Goal: Book appointment/travel/reservation

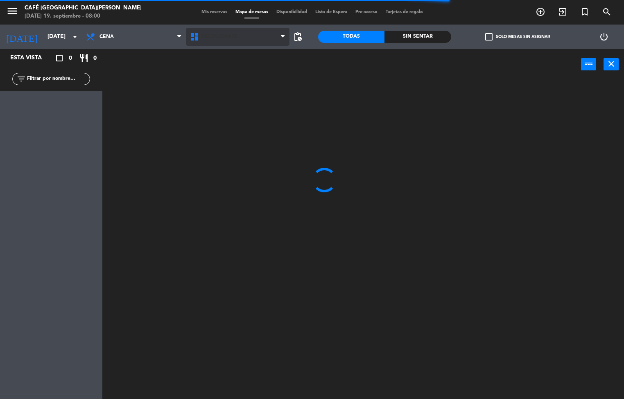
click at [274, 39] on span "Restaurante" at bounding box center [238, 37] width 104 height 18
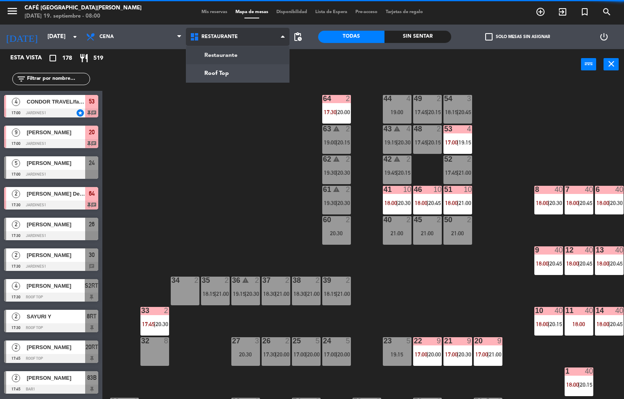
click at [231, 77] on ng-component "menu Café Museo [PERSON_NAME] [DATE] 19. septiembre - 08:00 Mis reservas Mapa d…" at bounding box center [312, 200] width 624 height 400
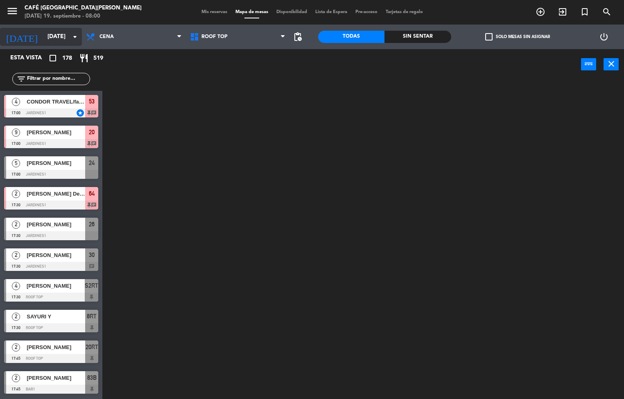
click at [61, 37] on input "[DATE]" at bounding box center [82, 36] width 78 height 15
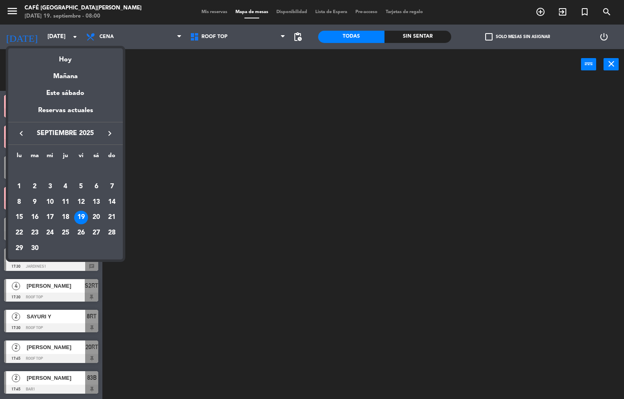
click at [250, 195] on div at bounding box center [312, 199] width 624 height 399
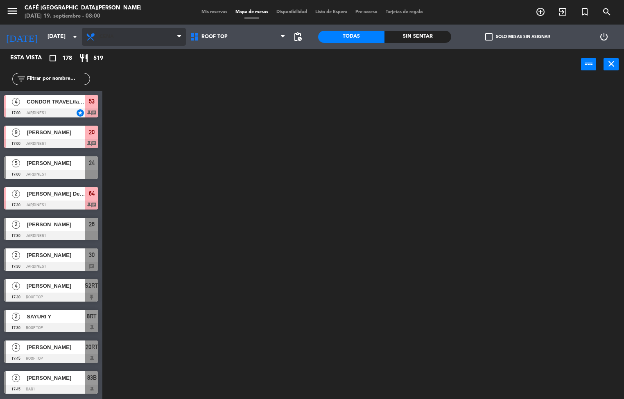
click at [97, 37] on icon at bounding box center [92, 37] width 12 height 10
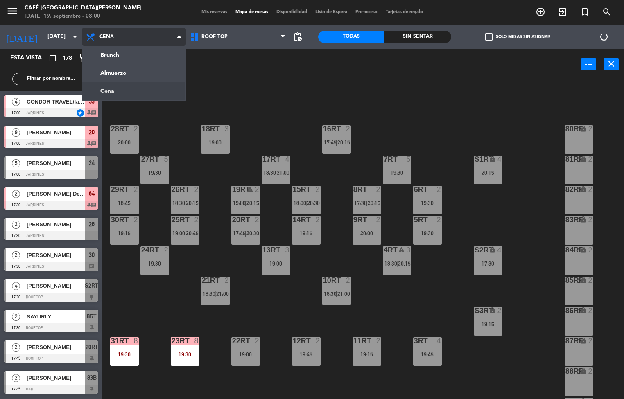
click at [125, 77] on ng-component "menu Café Museo [PERSON_NAME] [DATE] 19. septiembre - 08:00 Mis reservas Mapa d…" at bounding box center [312, 200] width 624 height 400
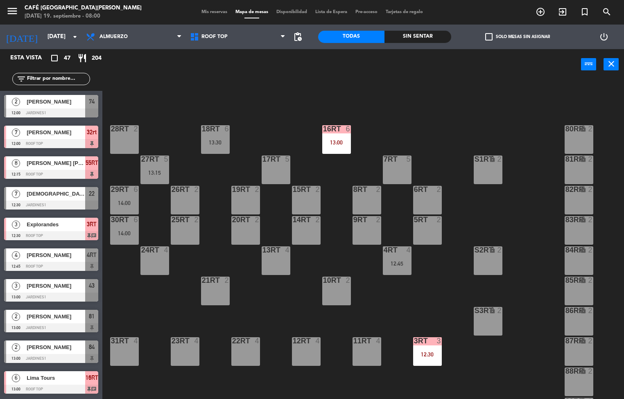
click at [338, 144] on div "13:00" at bounding box center [336, 143] width 29 height 6
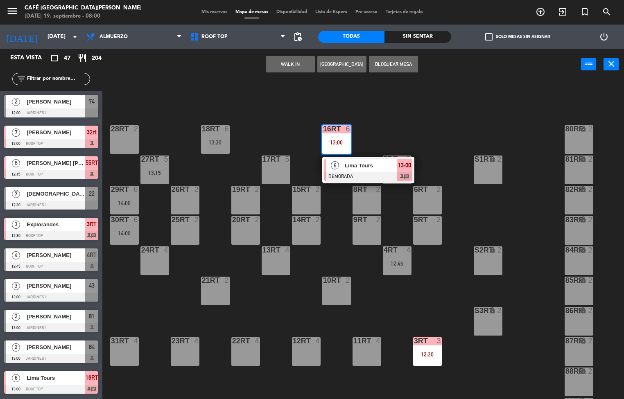
click at [373, 168] on span "Lima Tours" at bounding box center [371, 165] width 52 height 9
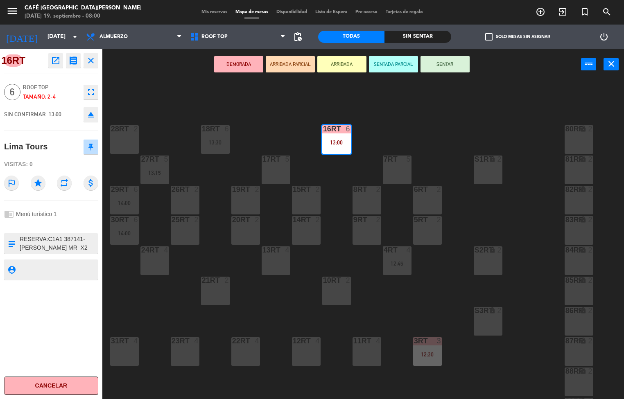
click at [445, 121] on div "18RT 6 13:30 16RT 6 13:00 28RT 2 80RR lock 2 27RT 5 13:15 7RT 5 S1RT lock 2 17R…" at bounding box center [367, 240] width 516 height 320
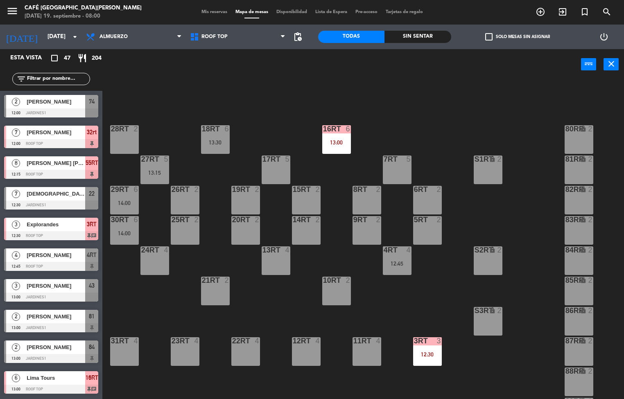
click at [427, 354] on div "12:30" at bounding box center [427, 355] width 29 height 6
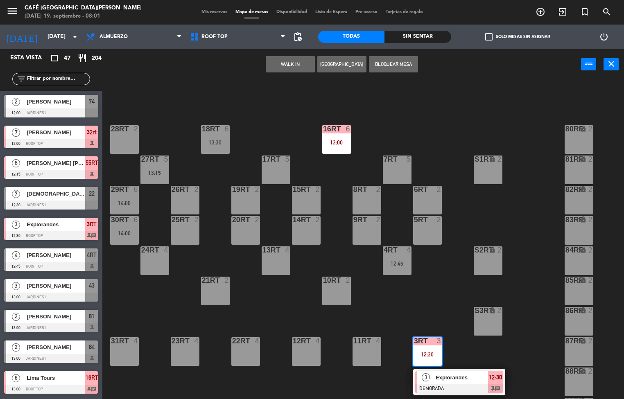
click at [447, 386] on div at bounding box center [459, 389] width 88 height 9
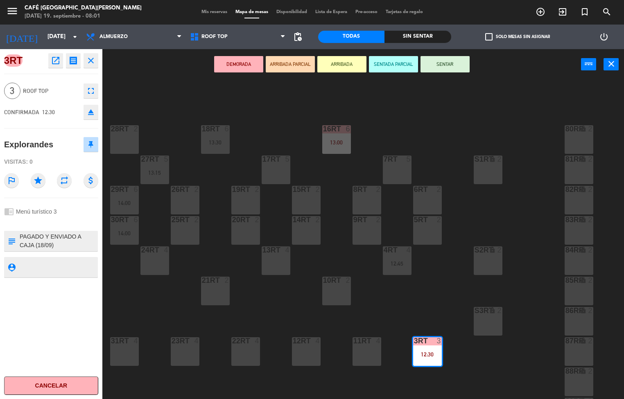
click at [518, 353] on div "18RT 6 13:30 16RT 6 13:00 28RT 2 80RR lock 2 27RT 5 13:15 7RT 5 S1RT lock 2 17R…" at bounding box center [367, 240] width 516 height 320
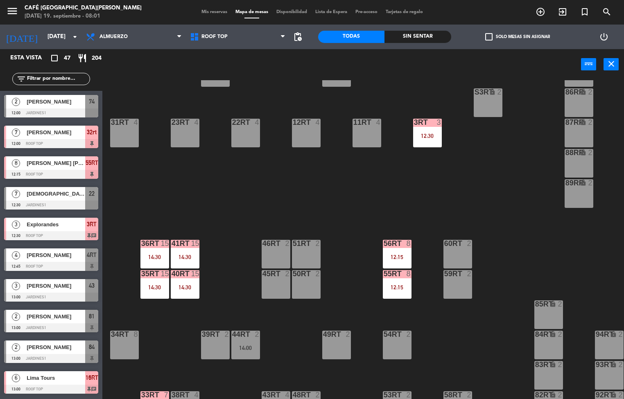
scroll to position [225, 0]
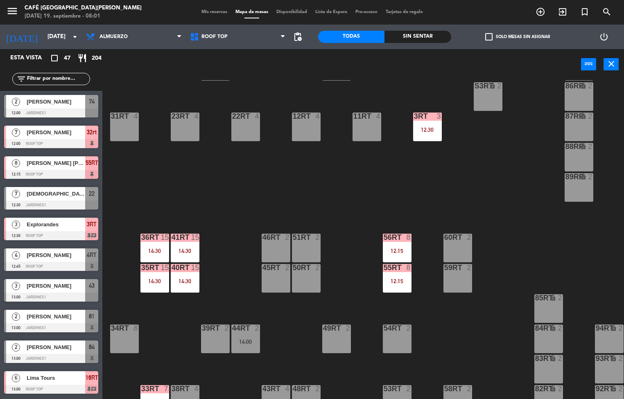
click at [392, 245] on div "56RT 8 12:15" at bounding box center [397, 248] width 29 height 29
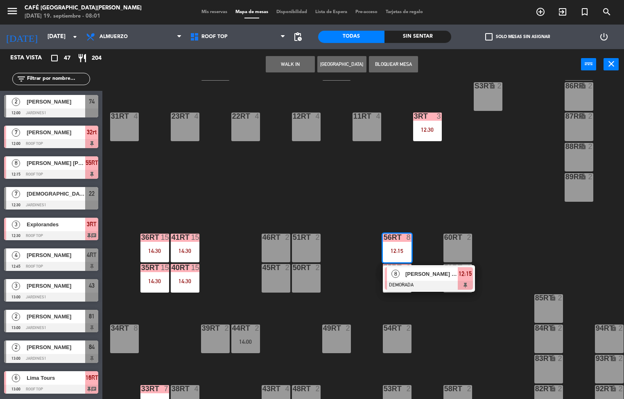
click at [429, 272] on span "[PERSON_NAME] [PERSON_NAME]" at bounding box center [432, 274] width 52 height 9
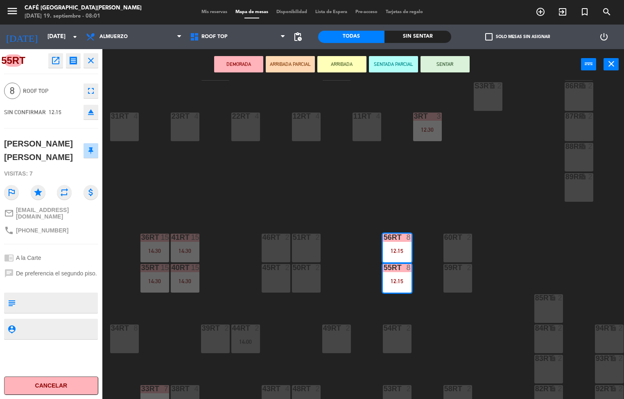
click at [483, 340] on div "18RT 6 13:30 16RT 6 13:00 28RT 2 80RR lock 2 27RT 5 13:15 7RT 5 S1RT lock 2 17R…" at bounding box center [367, 240] width 516 height 320
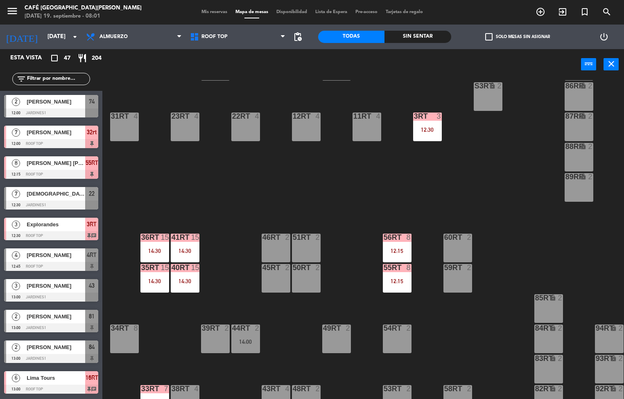
scroll to position [304, 0]
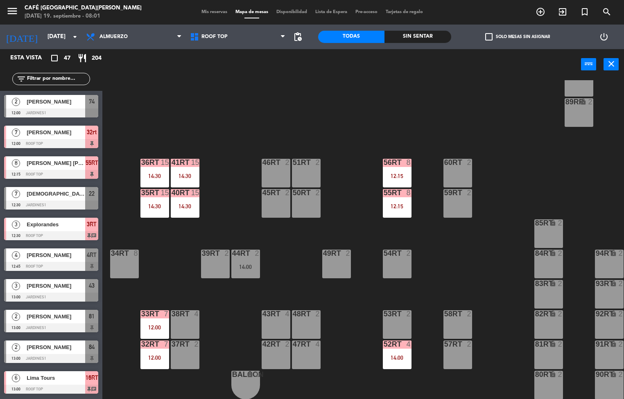
click at [393, 349] on div "52RT 4 14:00" at bounding box center [397, 355] width 29 height 29
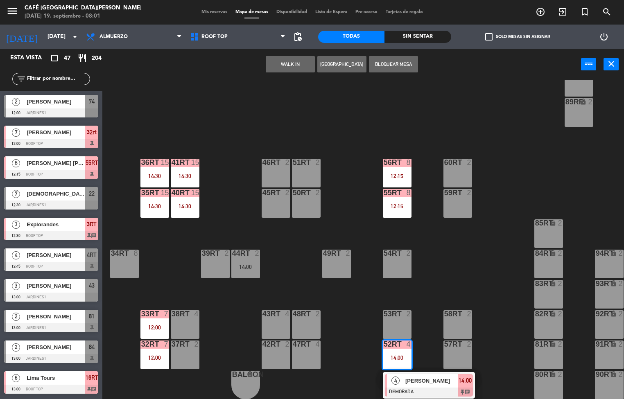
click at [424, 388] on div at bounding box center [429, 392] width 88 height 9
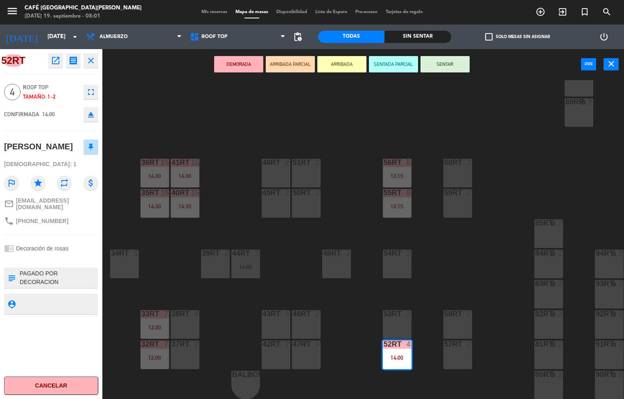
click at [478, 245] on div "18RT 6 13:30 16RT 6 13:00 28RT 2 80RR lock 2 27RT 5 13:15 7RT 5 S1RT lock 2 17R…" at bounding box center [367, 240] width 516 height 320
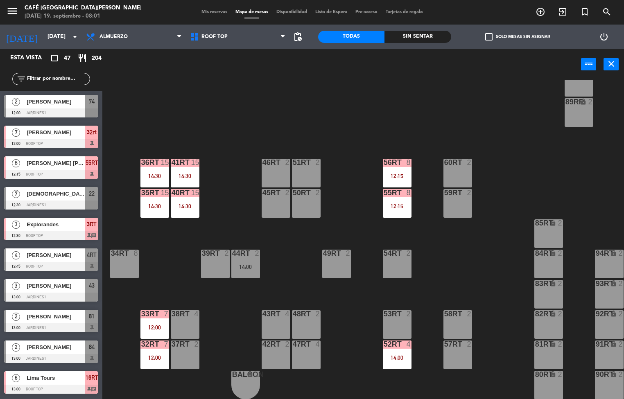
scroll to position [0, 0]
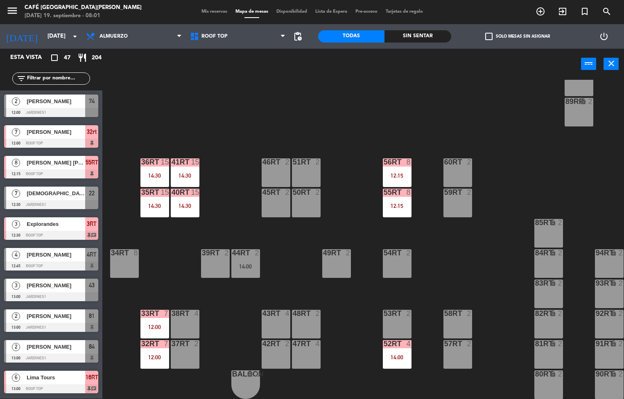
click at [141, 311] on div "33rt" at bounding box center [141, 313] width 0 height 7
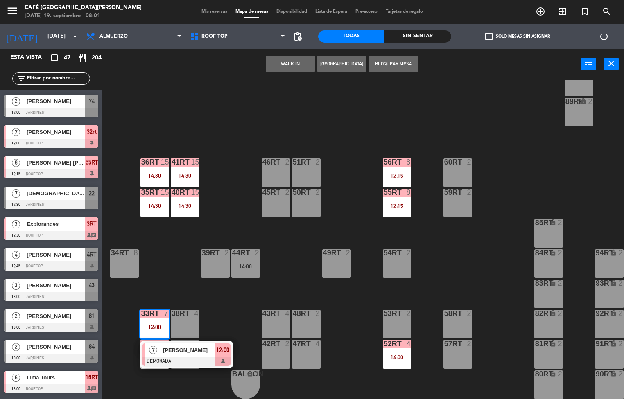
click at [195, 349] on span "[PERSON_NAME]" at bounding box center [189, 350] width 52 height 9
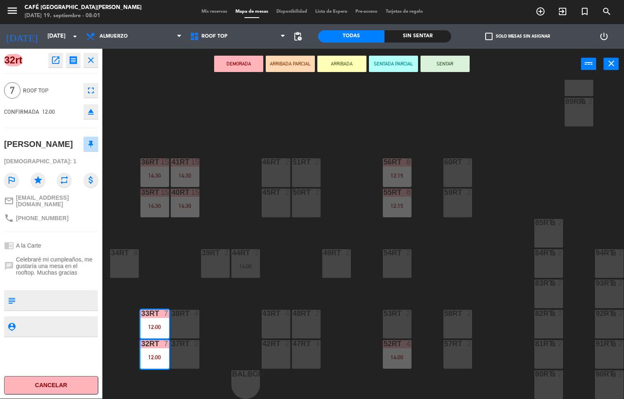
click at [479, 234] on div "18RT 6 13:30 16RT 6 13:00 28RT 2 80RR lock 2 27RT 5 13:15 7RT 5 S1RT lock 2 17R…" at bounding box center [367, 240] width 516 height 320
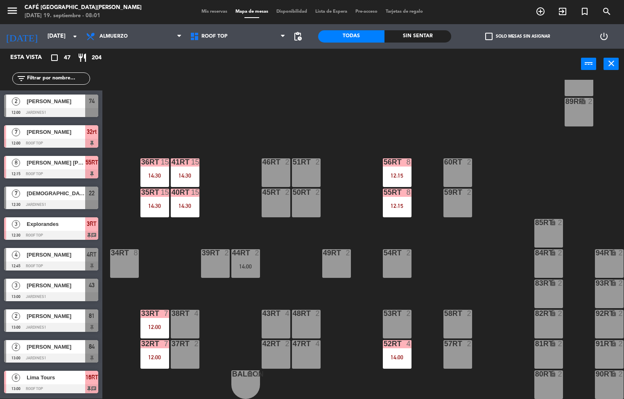
click at [176, 167] on div "41RT 15 14:30" at bounding box center [185, 173] width 29 height 29
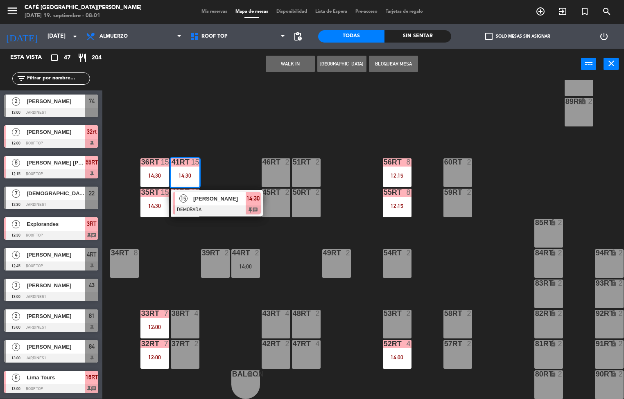
click at [229, 196] on span "[PERSON_NAME]" at bounding box center [219, 199] width 52 height 9
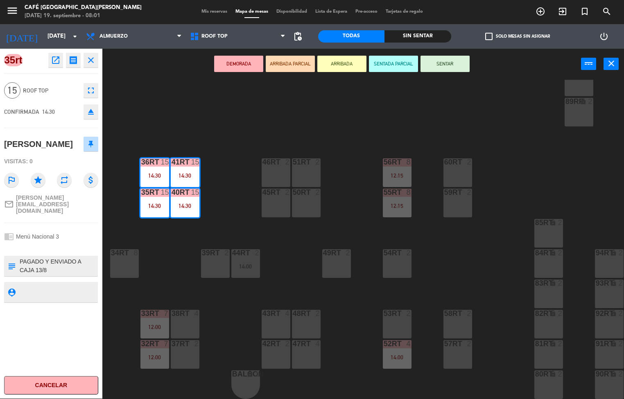
click at [53, 62] on icon "open_in_new" at bounding box center [56, 60] width 10 height 10
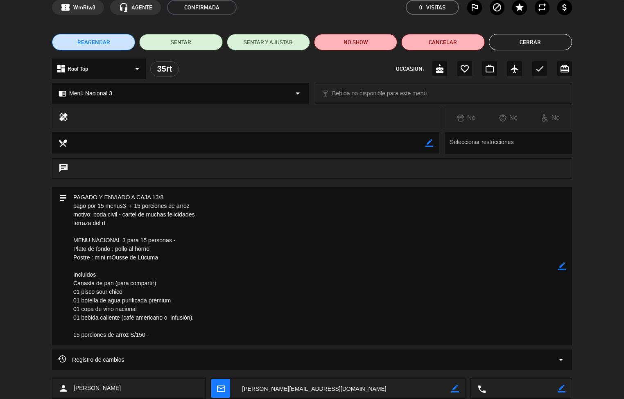
scroll to position [0, 0]
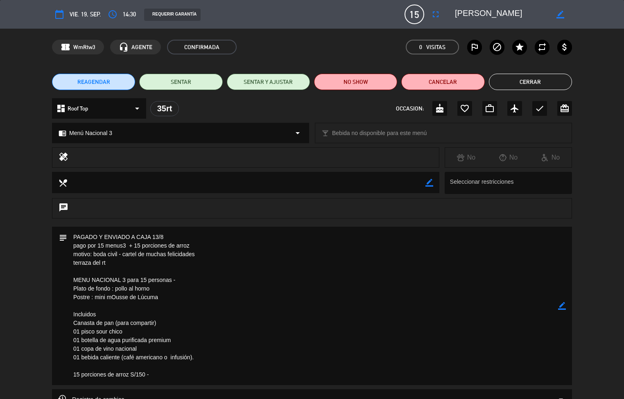
click at [537, 84] on button "Cerrar" at bounding box center [530, 82] width 83 height 16
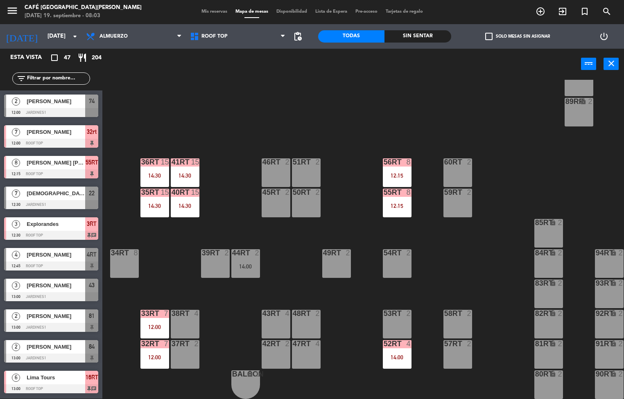
scroll to position [202, 0]
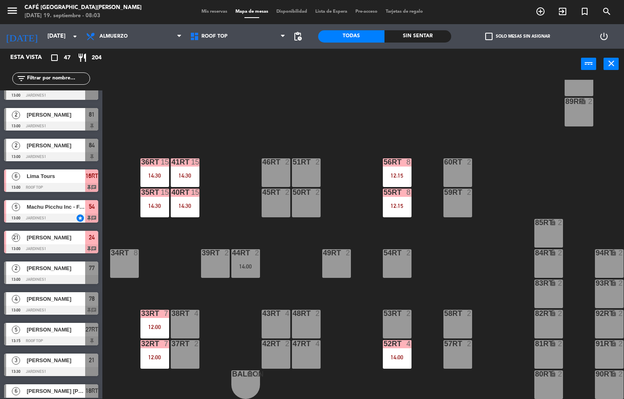
click at [170, 229] on div "18RT 6 13:30 16RT 6 13:00 28RT 2 80RR lock 2 27RT 5 13:15 7RT 5 S1RT lock 2 17R…" at bounding box center [367, 240] width 516 height 320
